Goal: Task Accomplishment & Management: Manage account settings

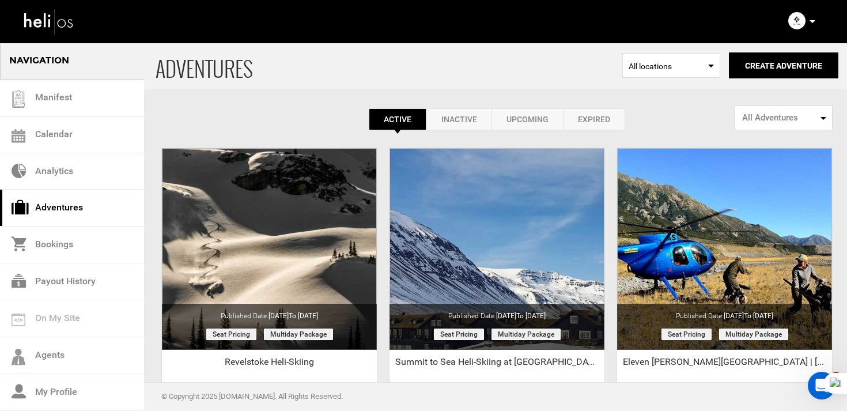
click at [814, 22] on icon at bounding box center [813, 21] width 6 height 3
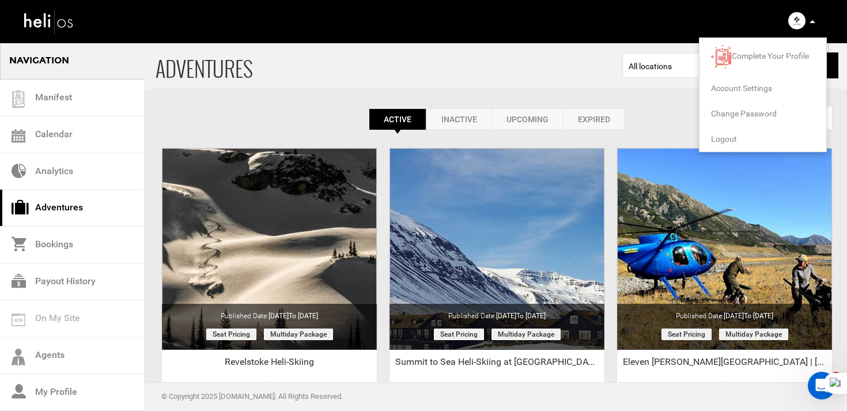
click at [734, 135] on span "Logout" at bounding box center [724, 138] width 26 height 9
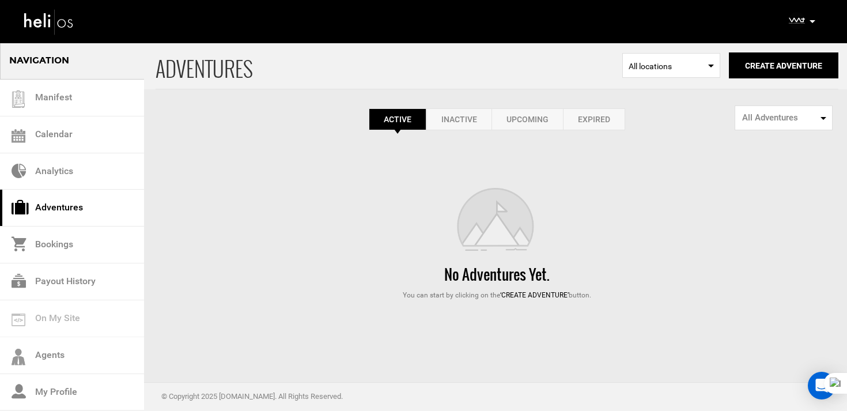
click at [611, 117] on link "Expired" at bounding box center [594, 119] width 62 height 22
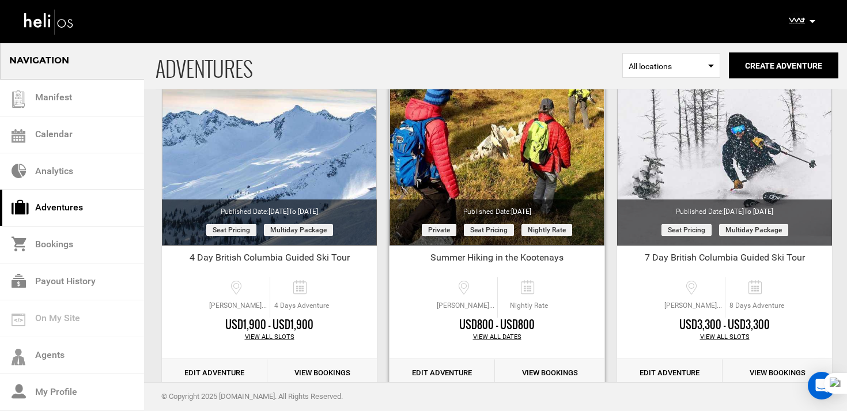
scroll to position [133, 0]
